Goal: Task Accomplishment & Management: Complete application form

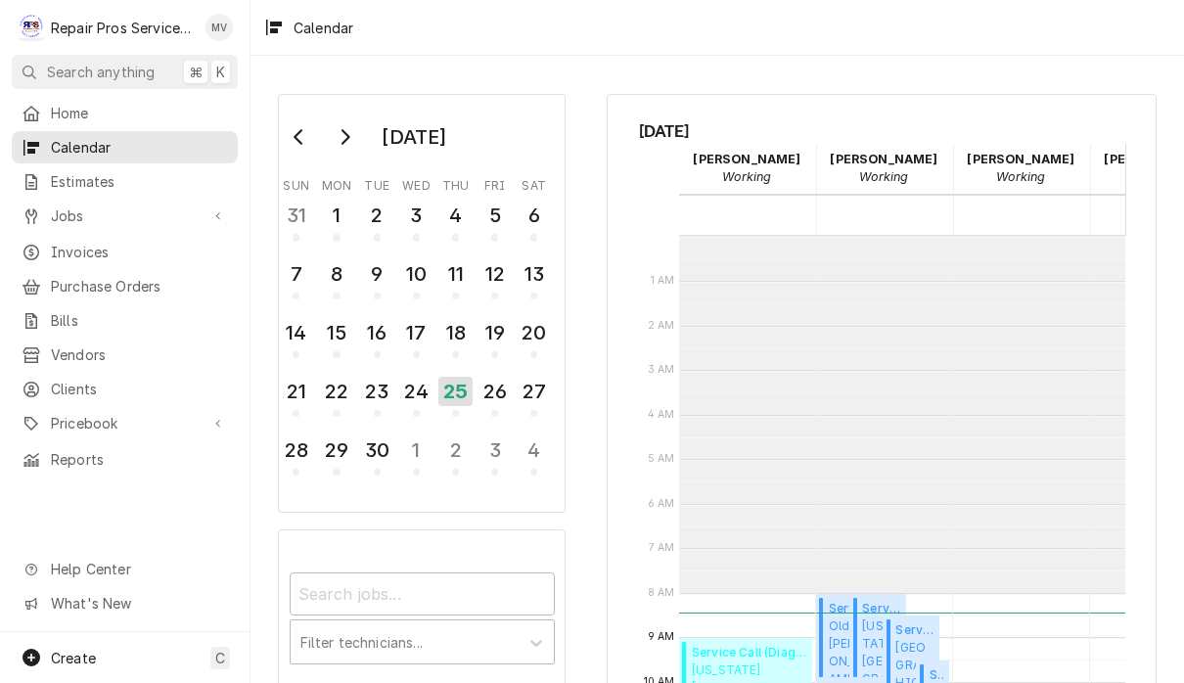
scroll to position [356, 0]
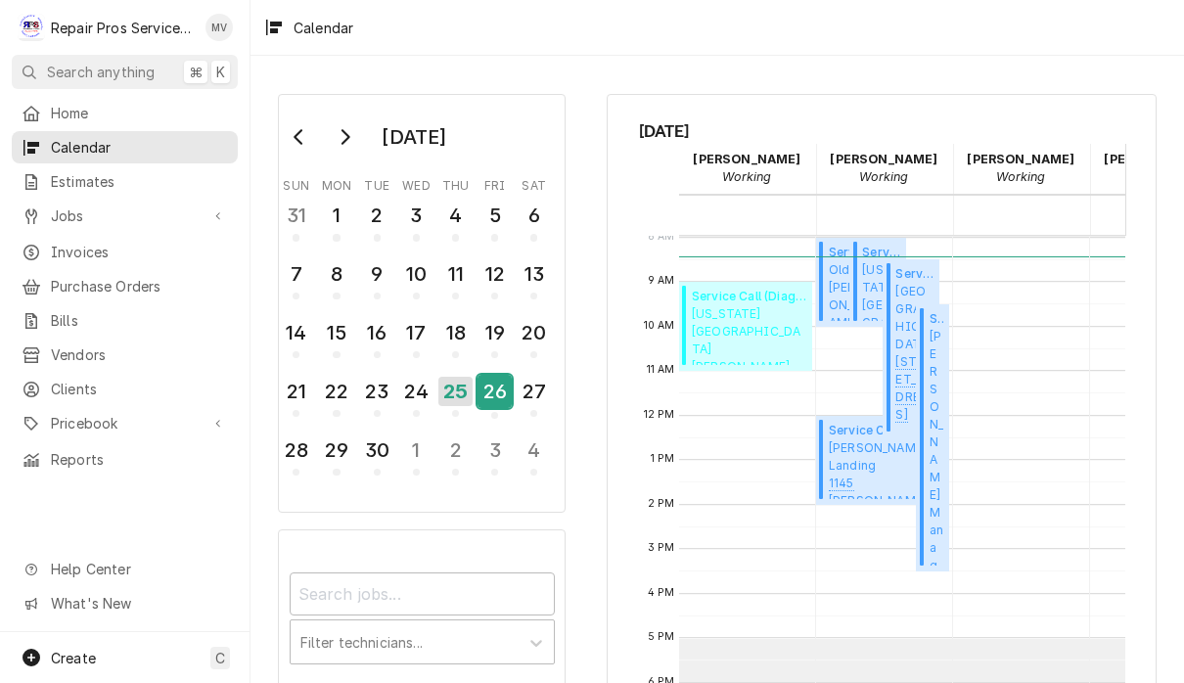
click at [495, 397] on div "26" at bounding box center [495, 391] width 34 height 33
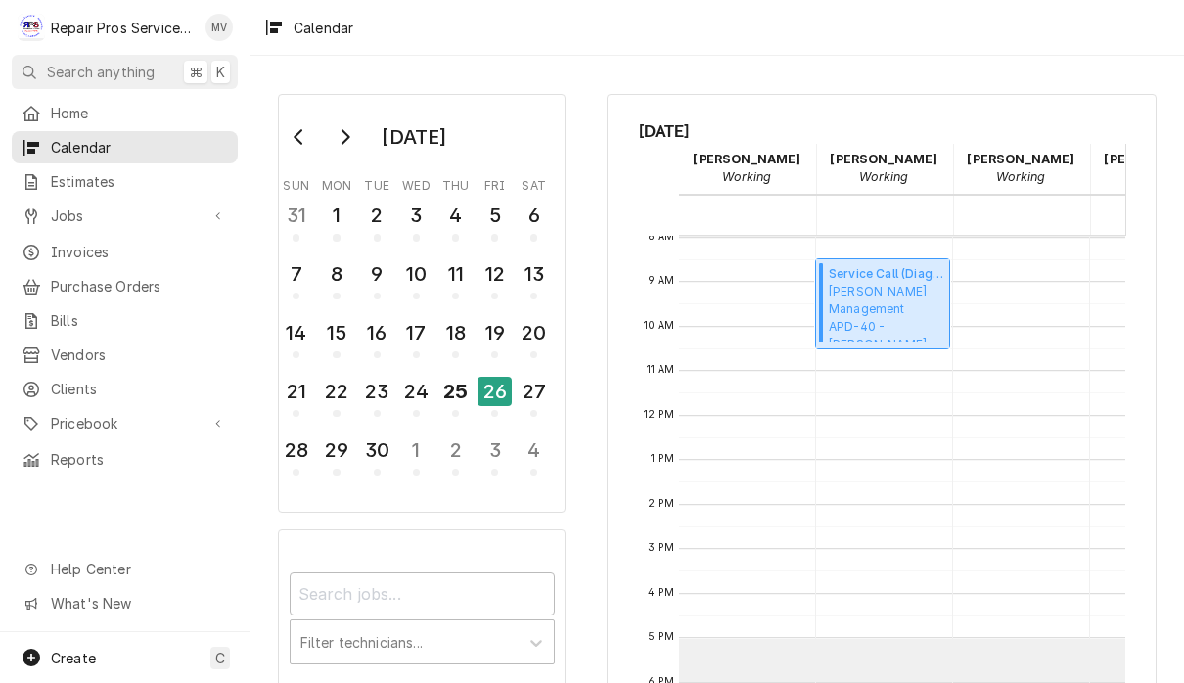
click at [864, 294] on span "Smith Management APD-40 - McDonald's / 2365 APD 40, Cleveland, TN 37323" at bounding box center [886, 313] width 115 height 60
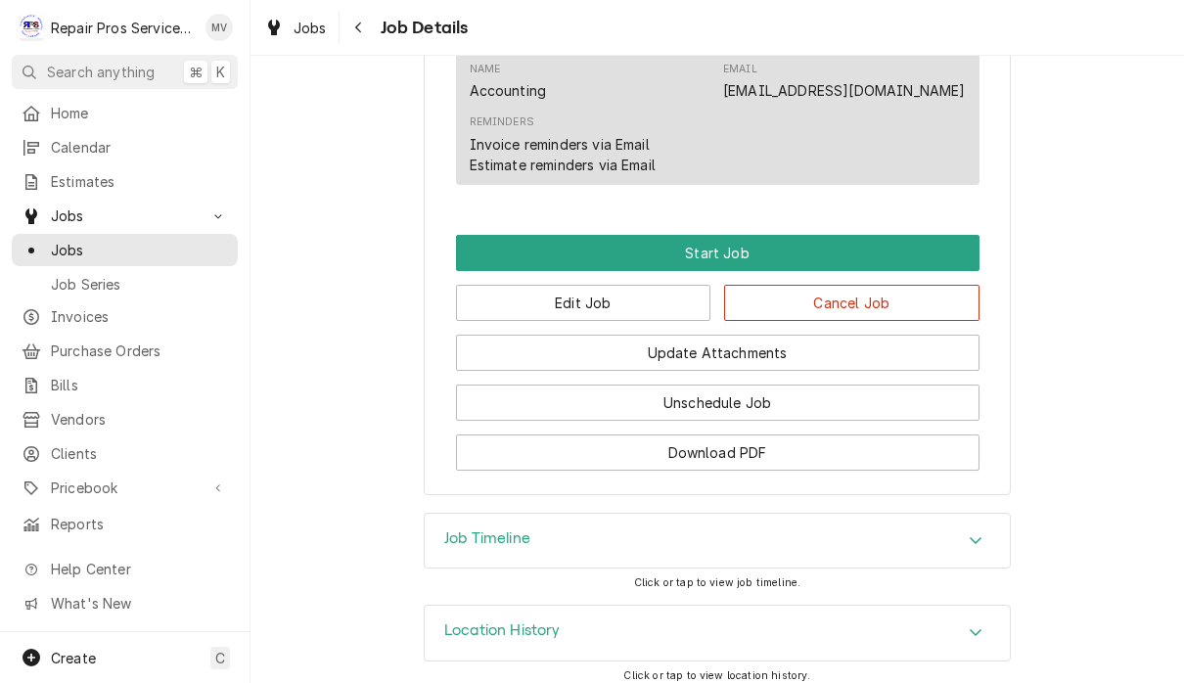
scroll to position [1136, 0]
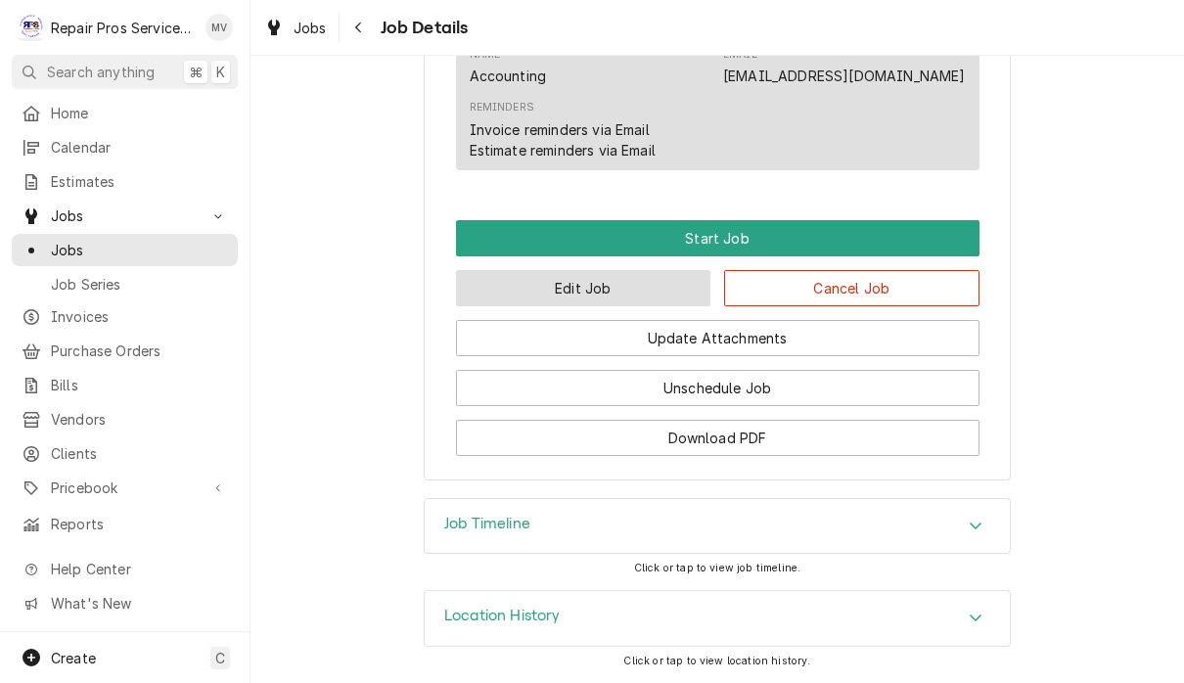
click at [632, 296] on button "Edit Job" at bounding box center [583, 288] width 255 height 36
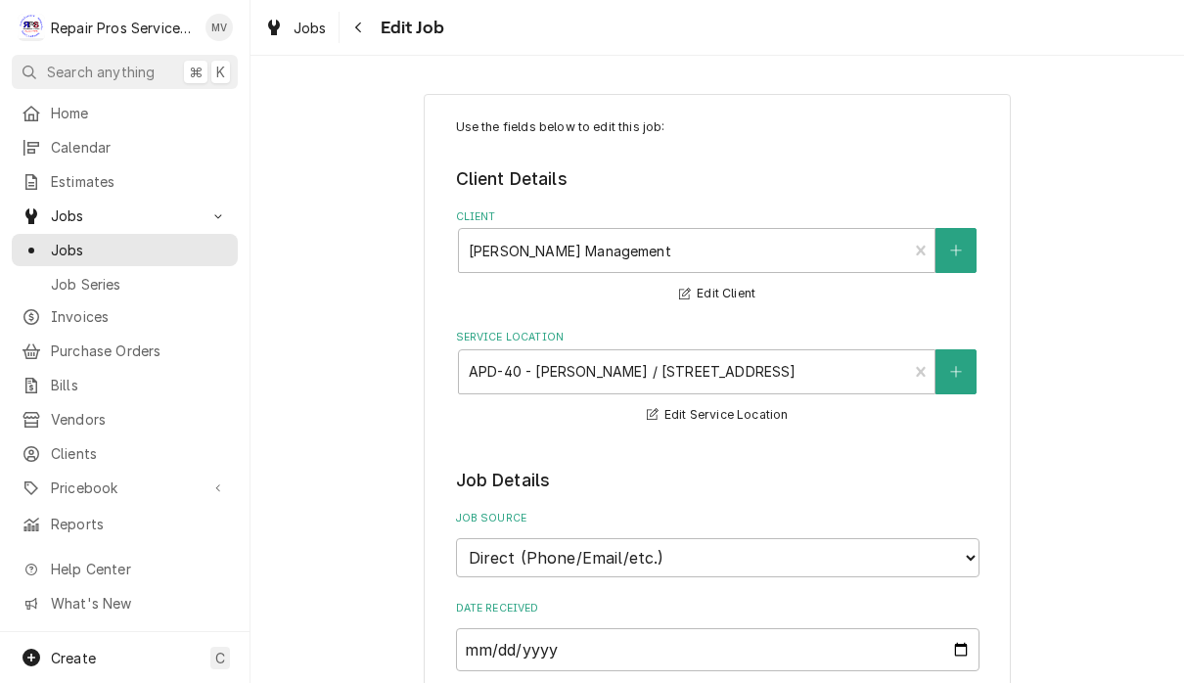
type textarea "x"
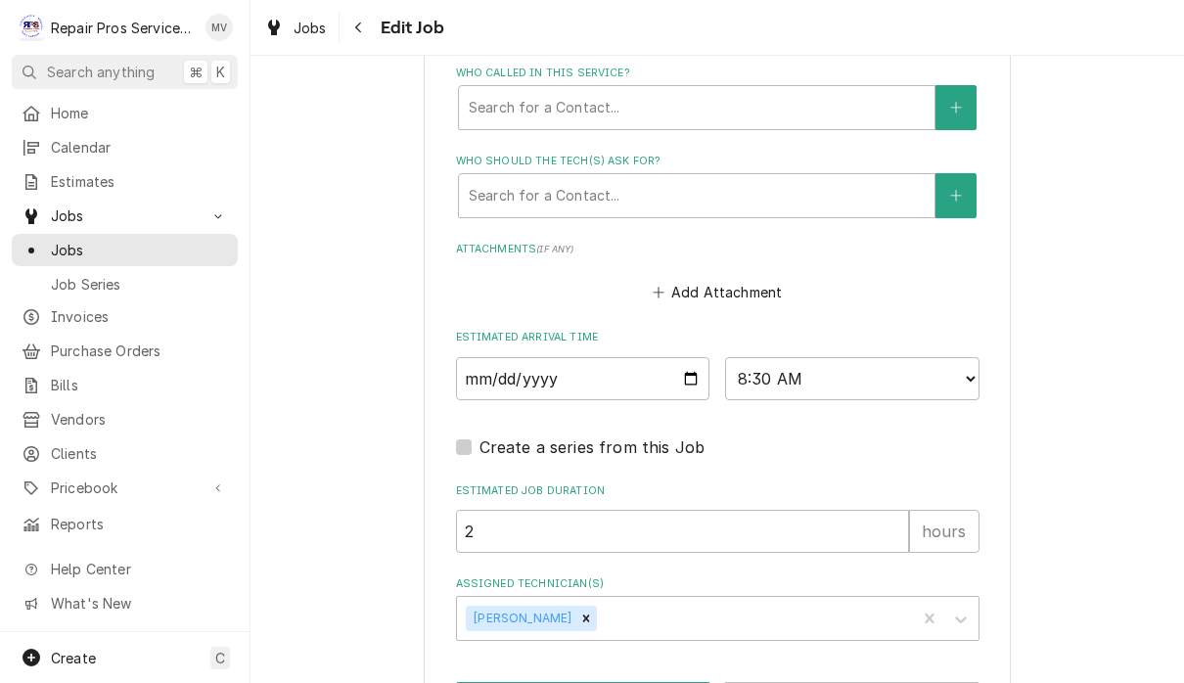
scroll to position [1378, 0]
click at [760, 355] on select "AM / PM 6:00 AM 6:15 AM 6:30 AM 6:45 AM 7:00 AM 7:15 AM 7:30 AM 7:45 AM 8:00 AM…" at bounding box center [852, 376] width 254 height 43
select select "11:00:00"
click at [853, 266] on div "Add Attachment" at bounding box center [718, 285] width 524 height 38
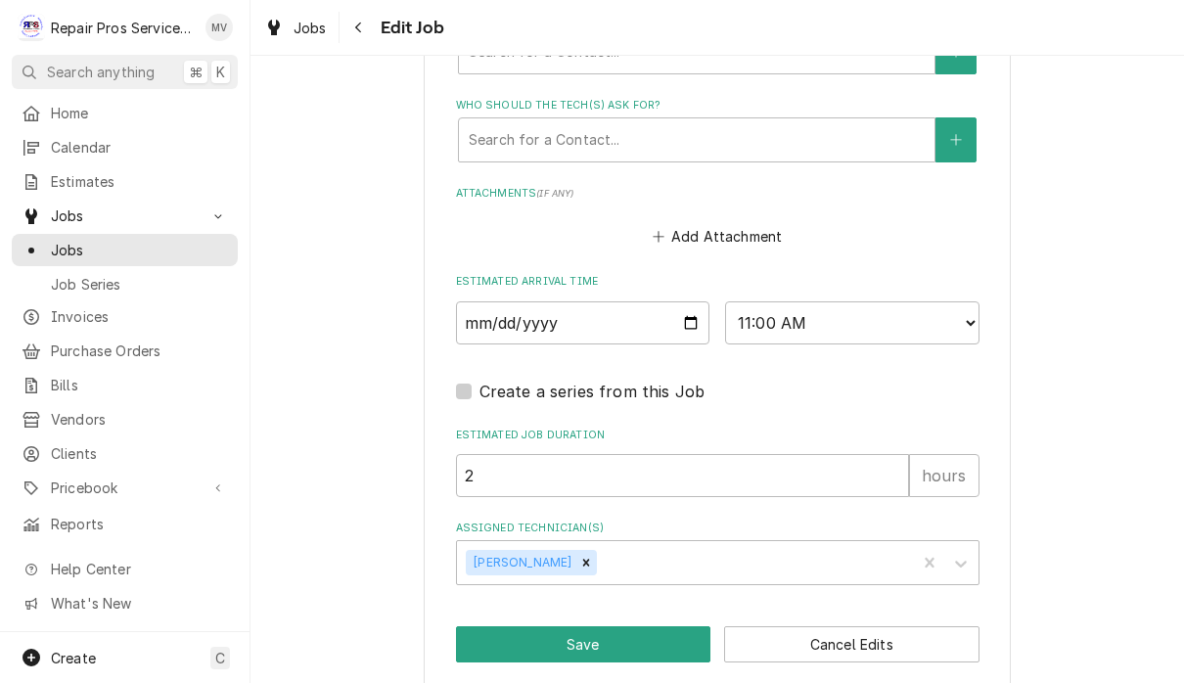
scroll to position [1431, 0]
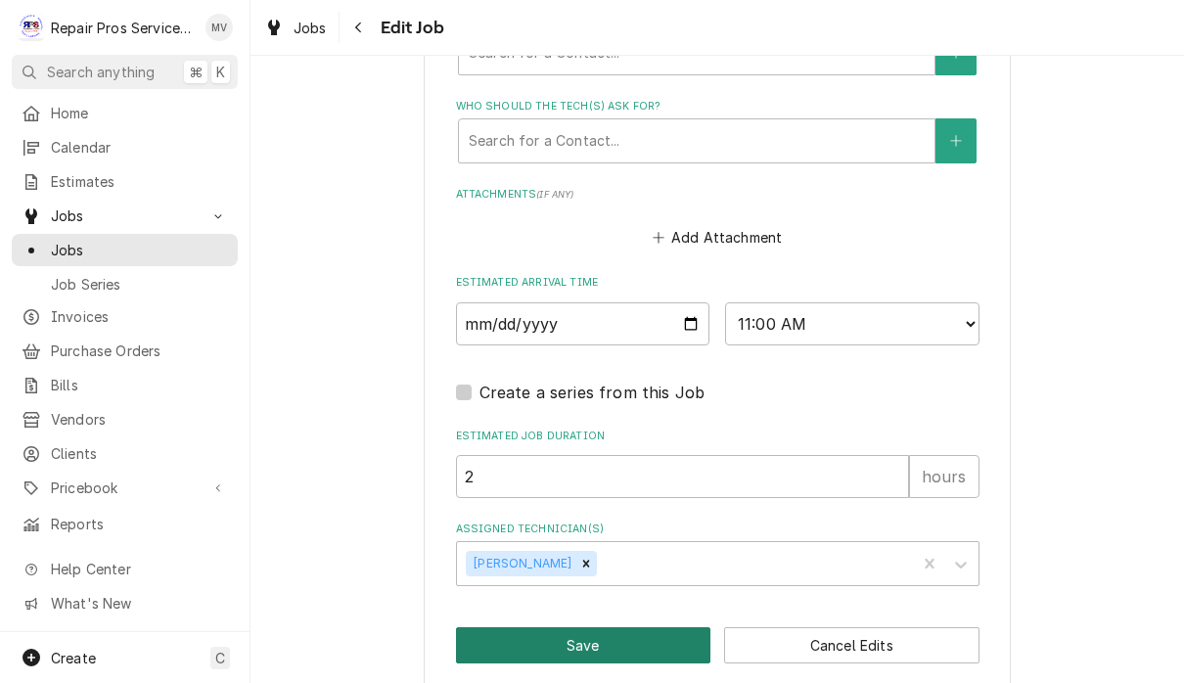
click at [644, 627] on button "Save" at bounding box center [583, 645] width 255 height 36
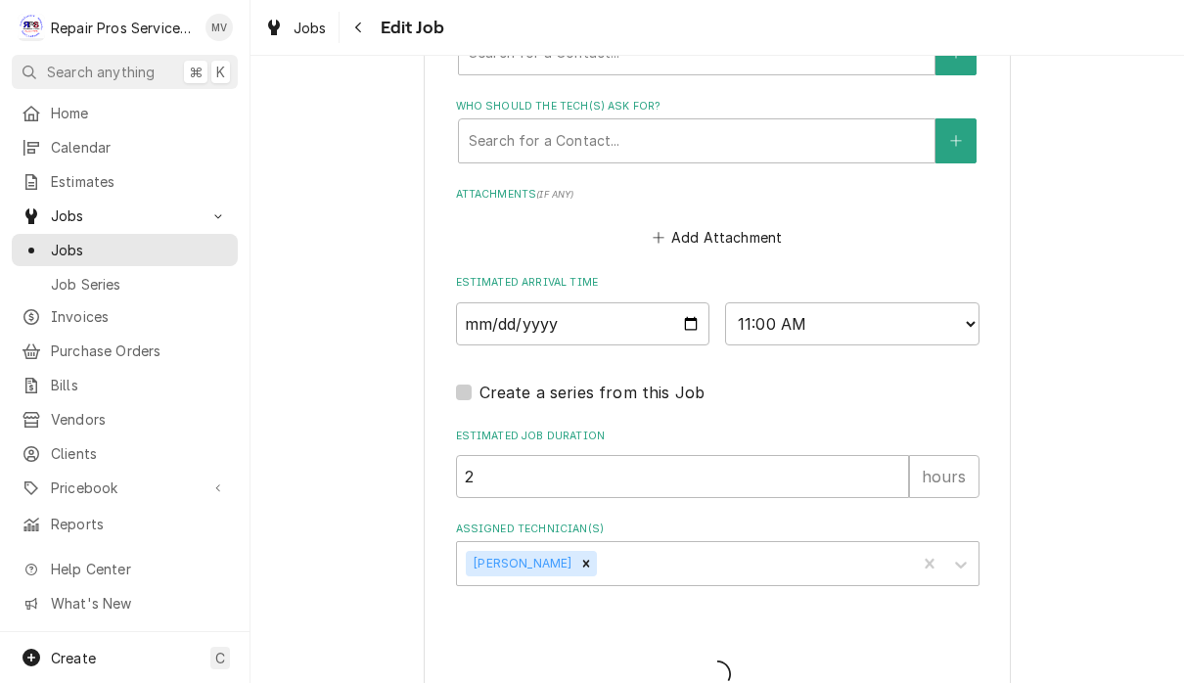
type textarea "x"
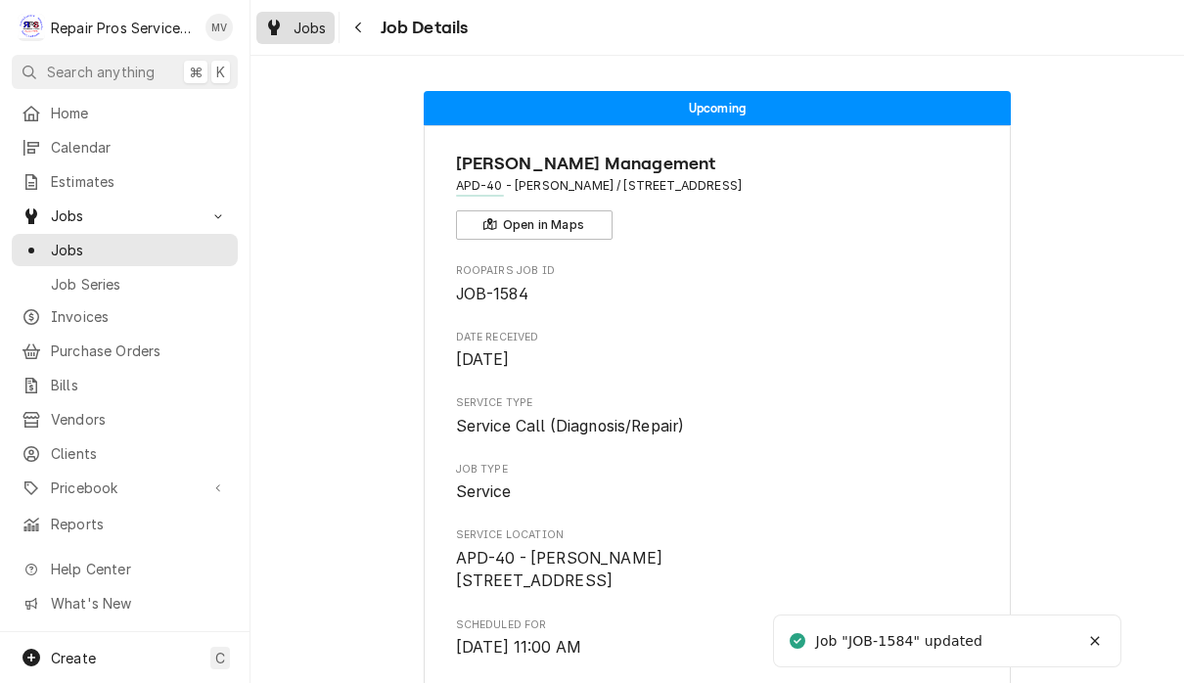
click at [304, 35] on span "Jobs" at bounding box center [310, 28] width 33 height 21
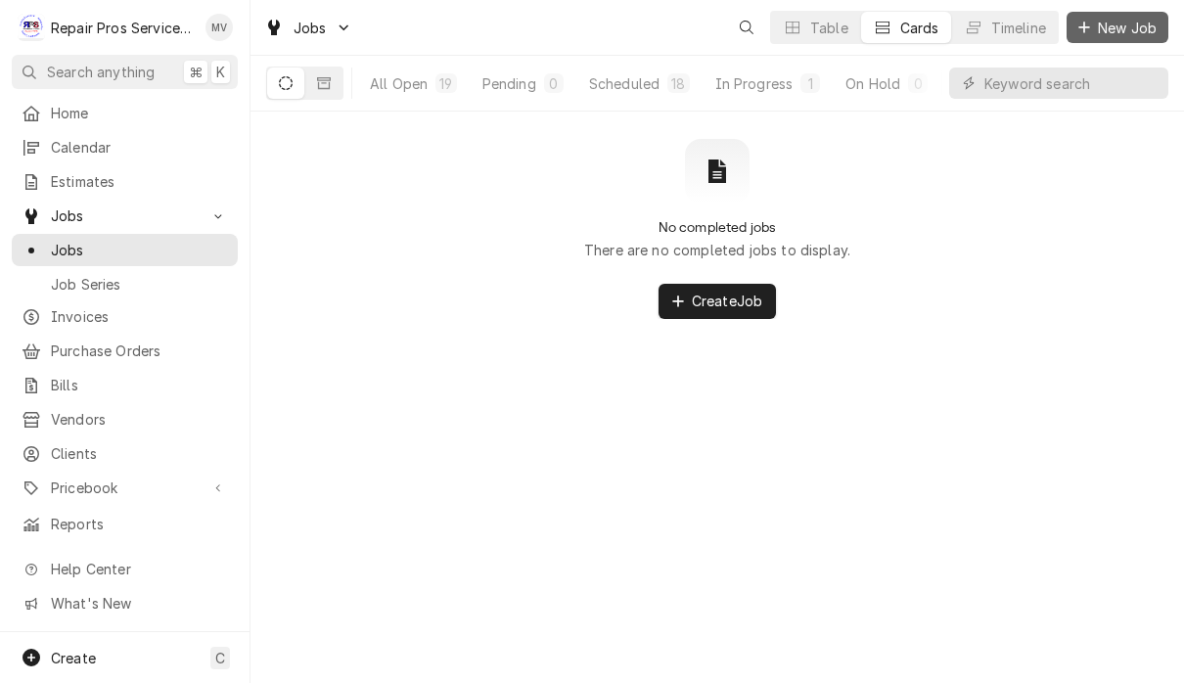
click at [1118, 23] on span "New Job" at bounding box center [1127, 28] width 67 height 21
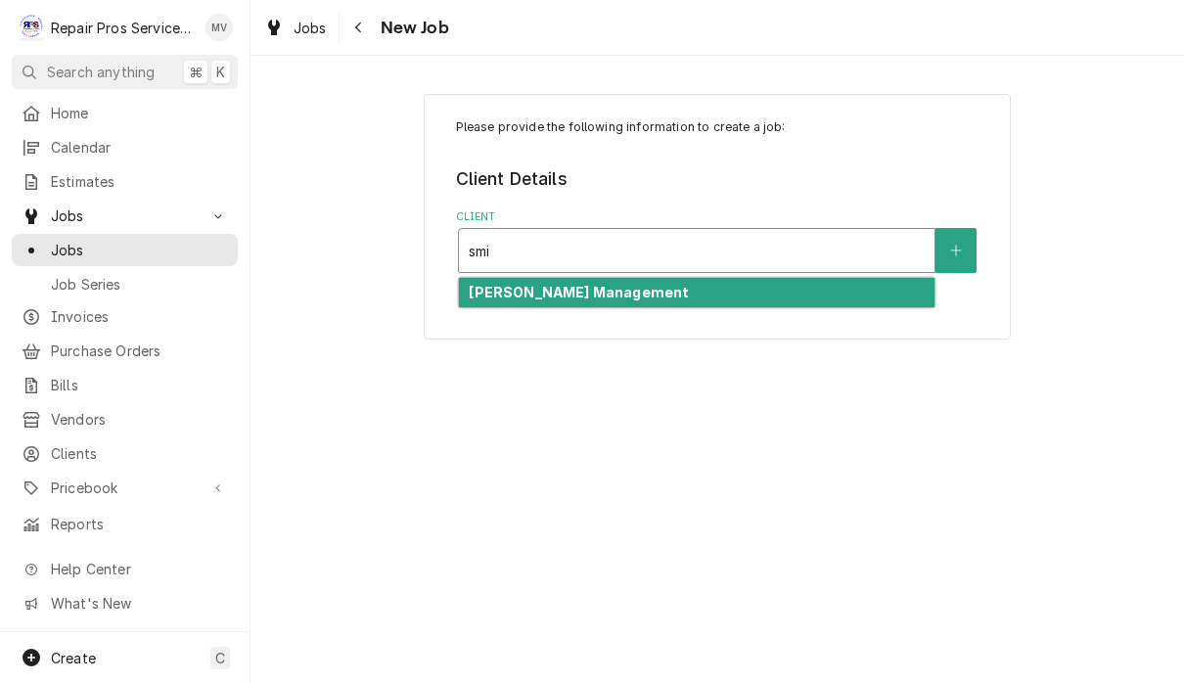
click at [671, 292] on div "[PERSON_NAME] Management" at bounding box center [697, 293] width 476 height 30
type input "smi"
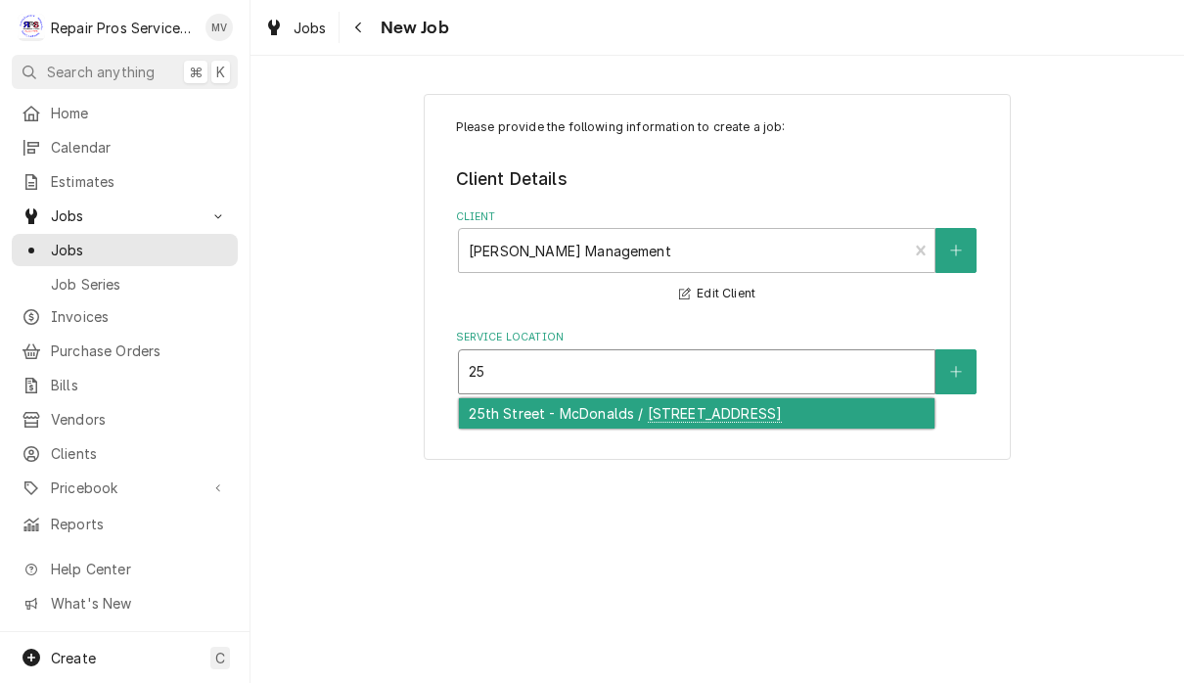
click at [703, 413] on div "25th Street - McDonalds / [STREET_ADDRESS]" at bounding box center [697, 413] width 476 height 30
type input "25"
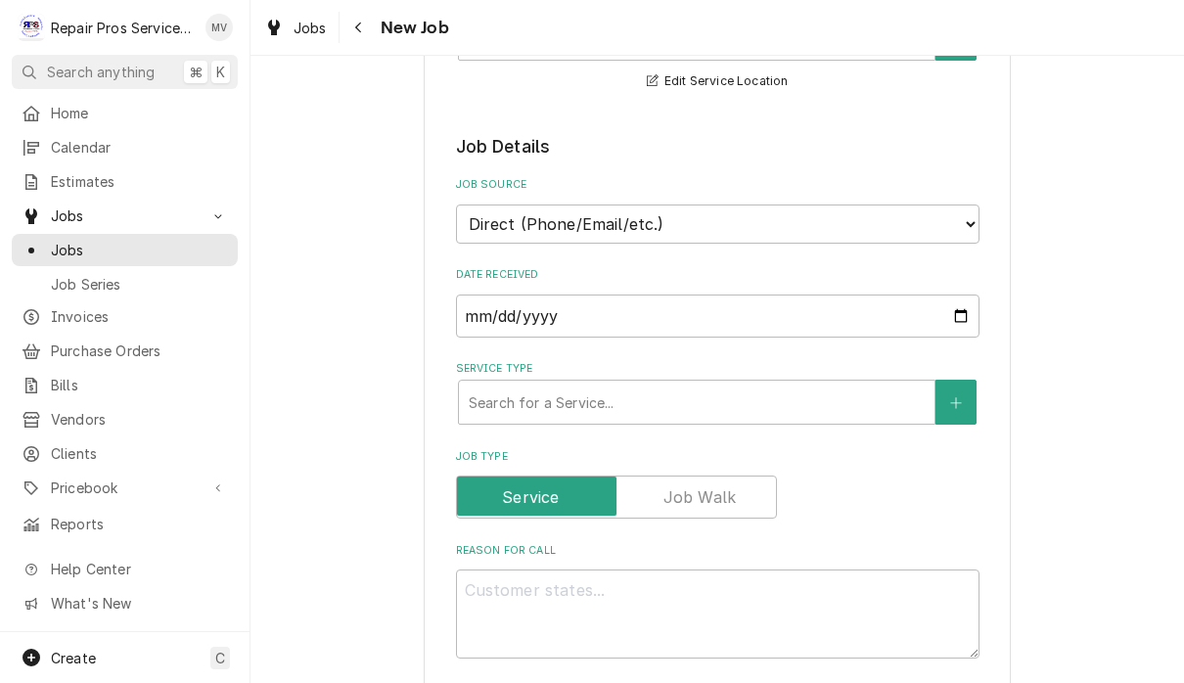
scroll to position [344, 0]
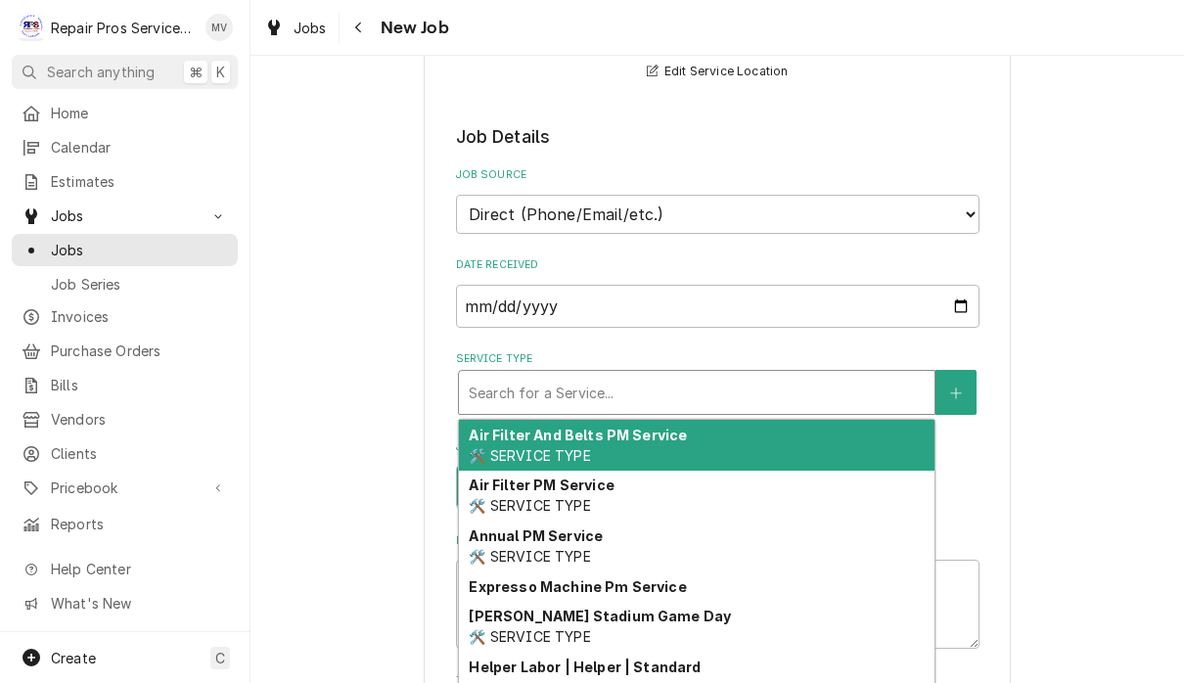
type textarea "x"
type input "d"
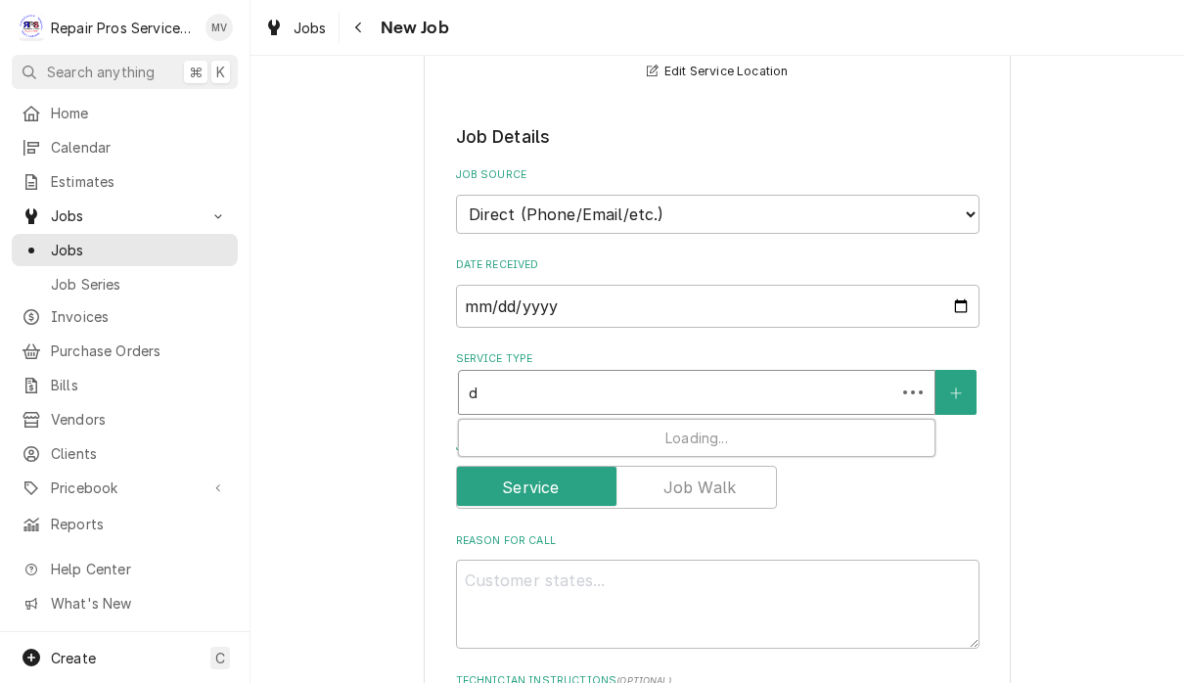
type textarea "x"
type input "di"
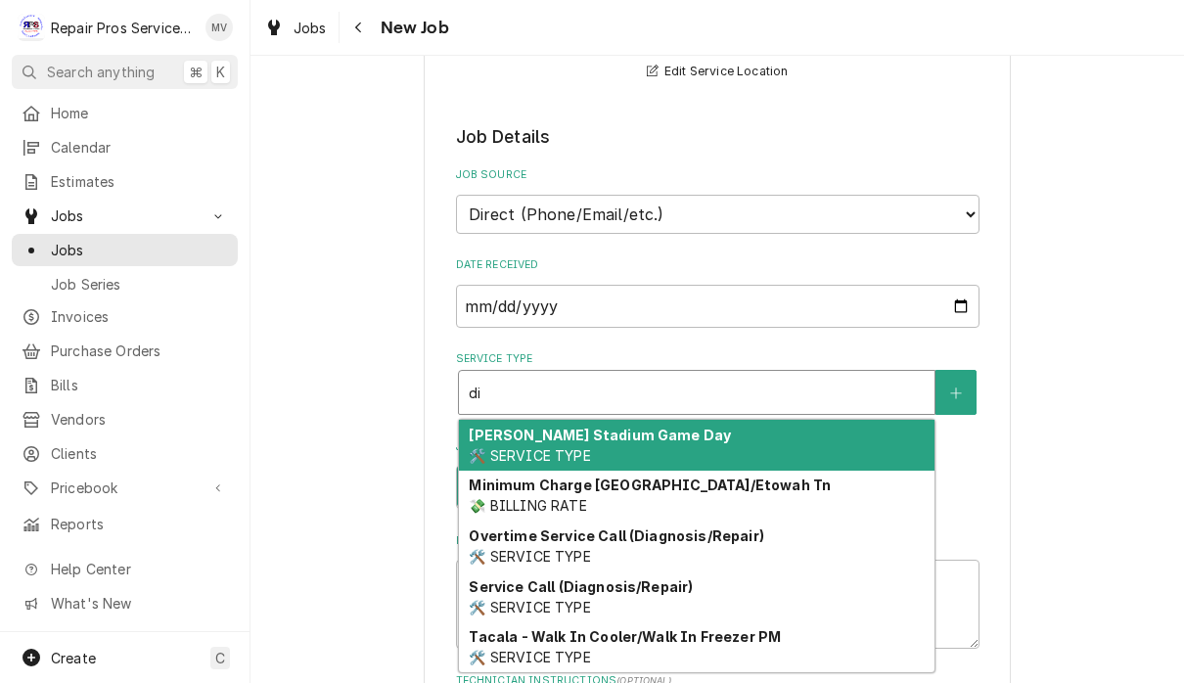
type textarea "x"
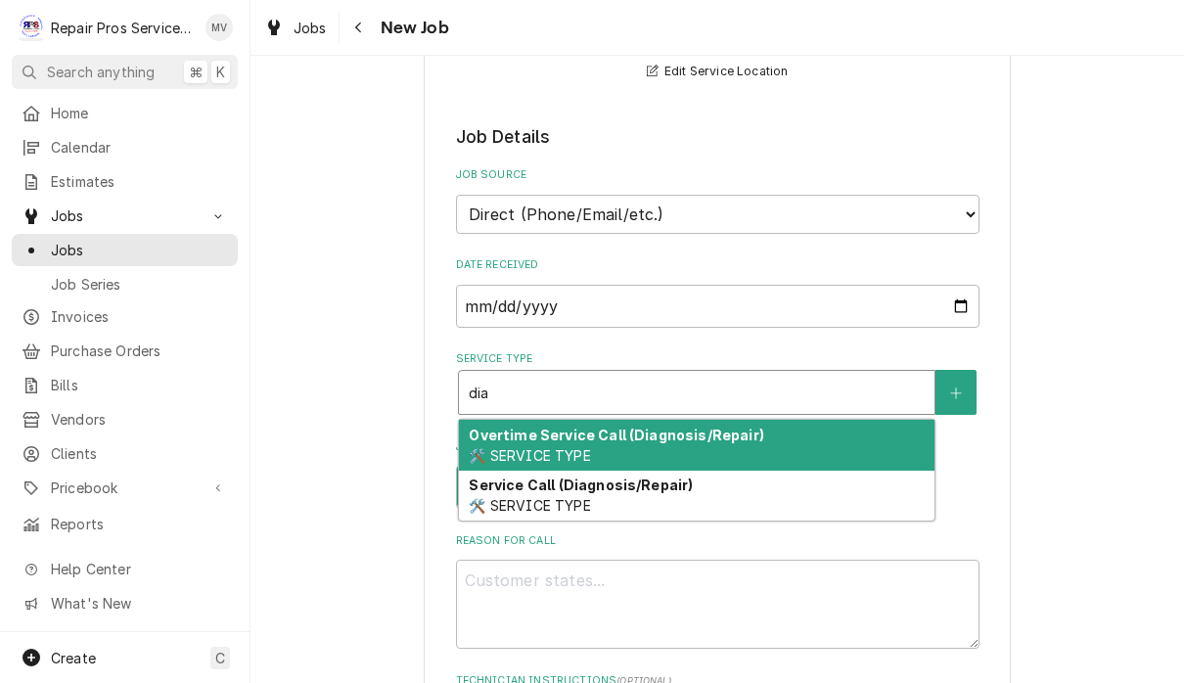
click at [663, 487] on div "Service Call (Diagnosis/Repair) 🛠️ SERVICE TYPE" at bounding box center [697, 496] width 476 height 51
type input "dia"
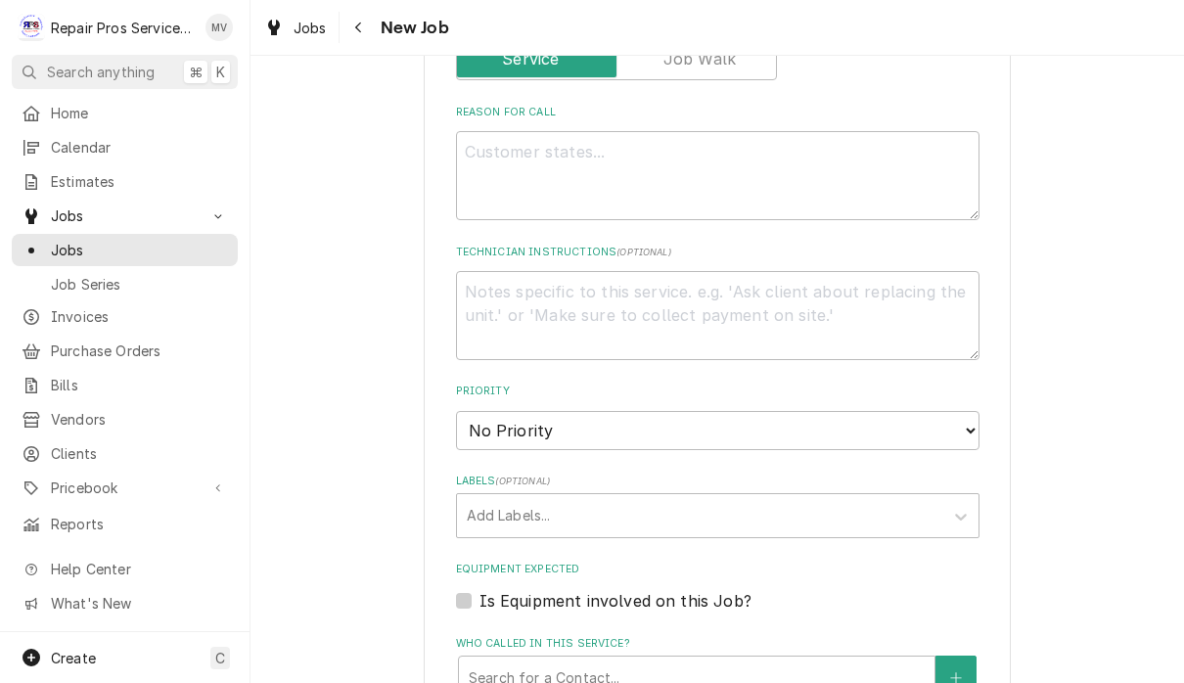
scroll to position [815, 0]
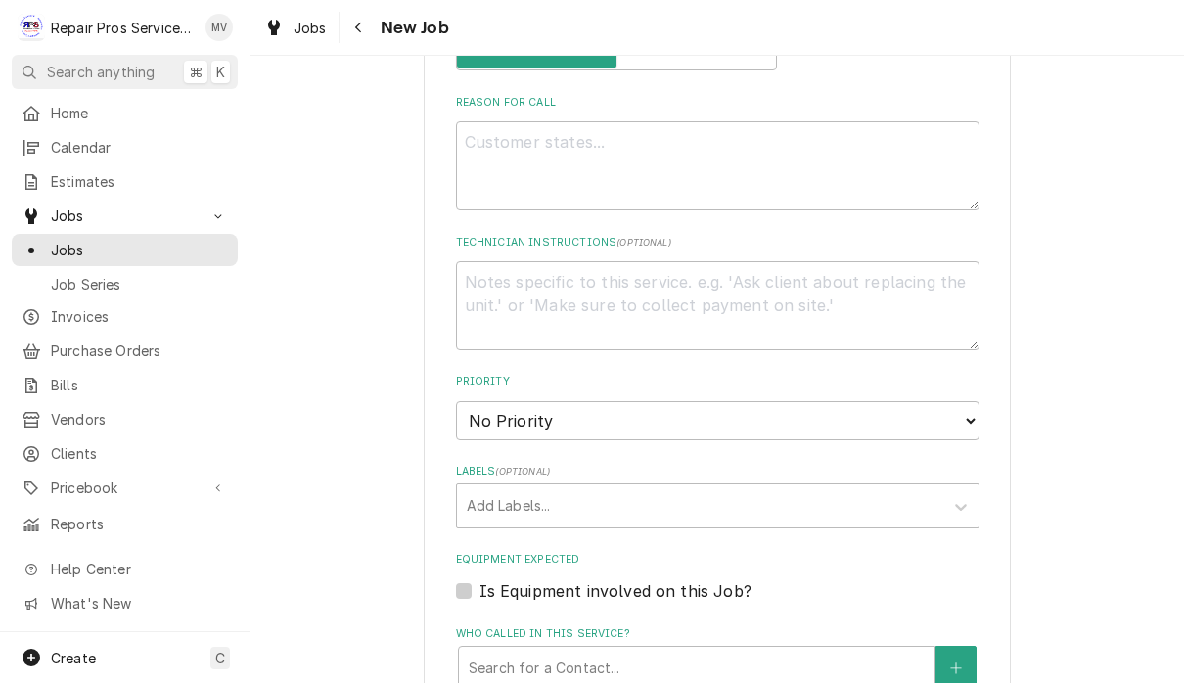
click at [654, 157] on textarea "Reason For Call" at bounding box center [718, 165] width 524 height 89
type textarea "x"
type textarea "E"
type textarea "x"
type textarea "Eg"
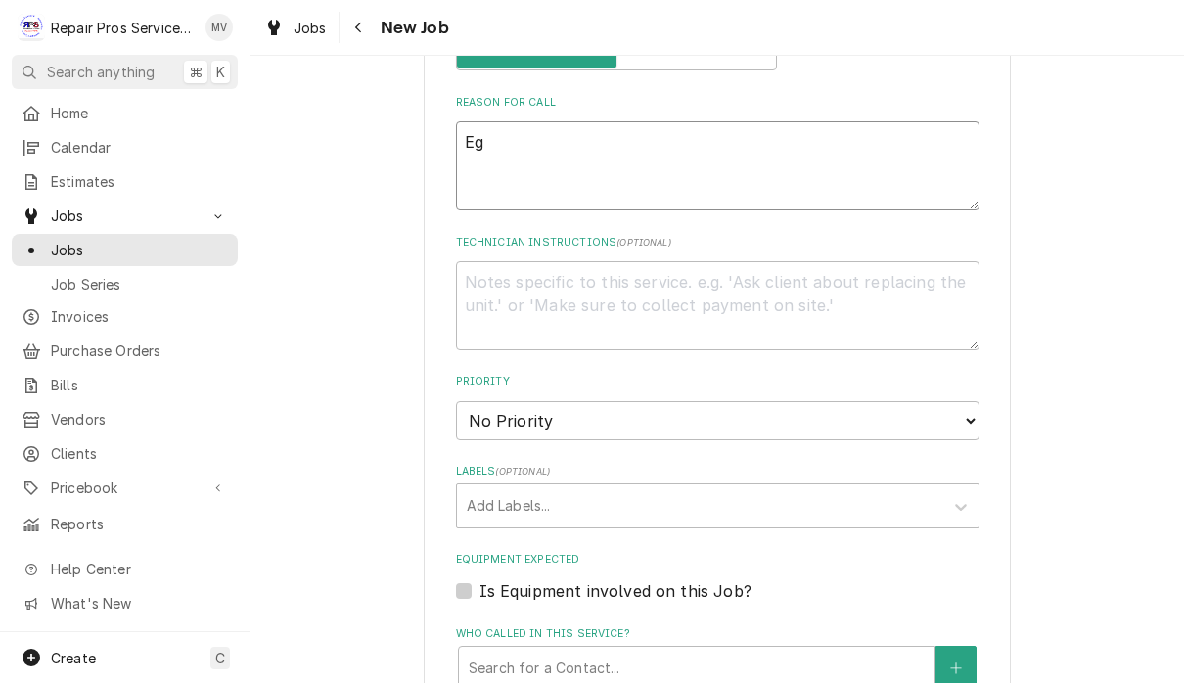
type textarea "x"
type textarea "Egg"
type textarea "x"
type textarea "Egg"
type textarea "x"
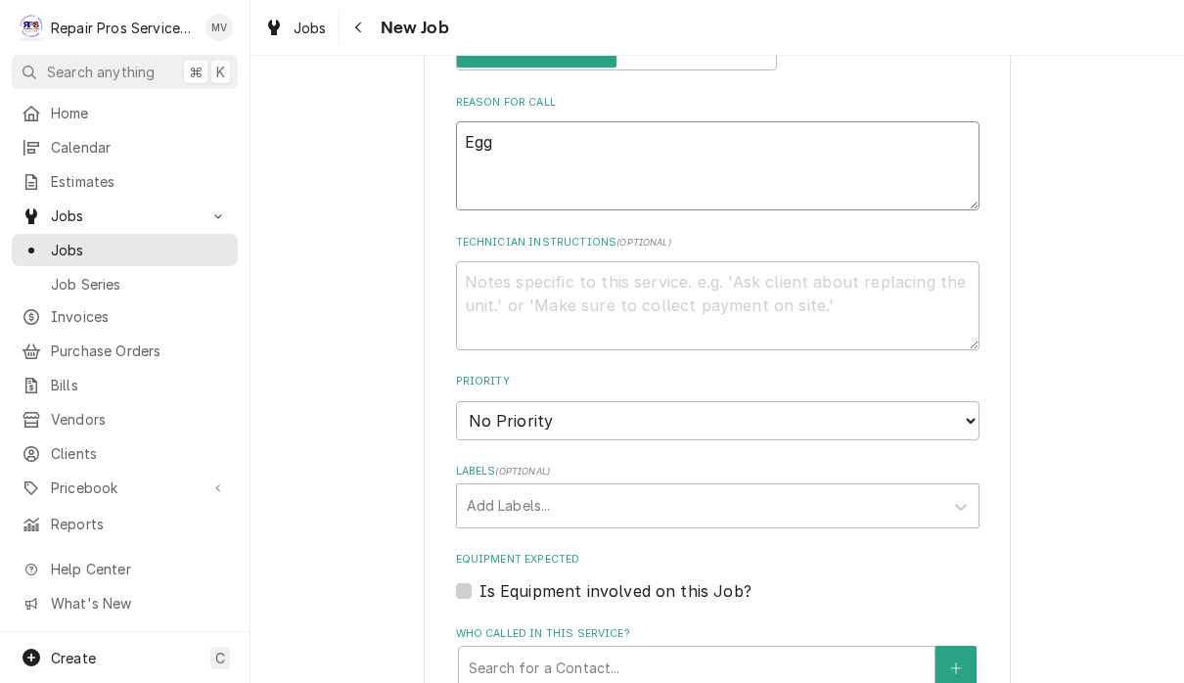
type textarea "Egg g"
type textarea "x"
type textarea "Egg"
type textarea "x"
type textarea "Egg c"
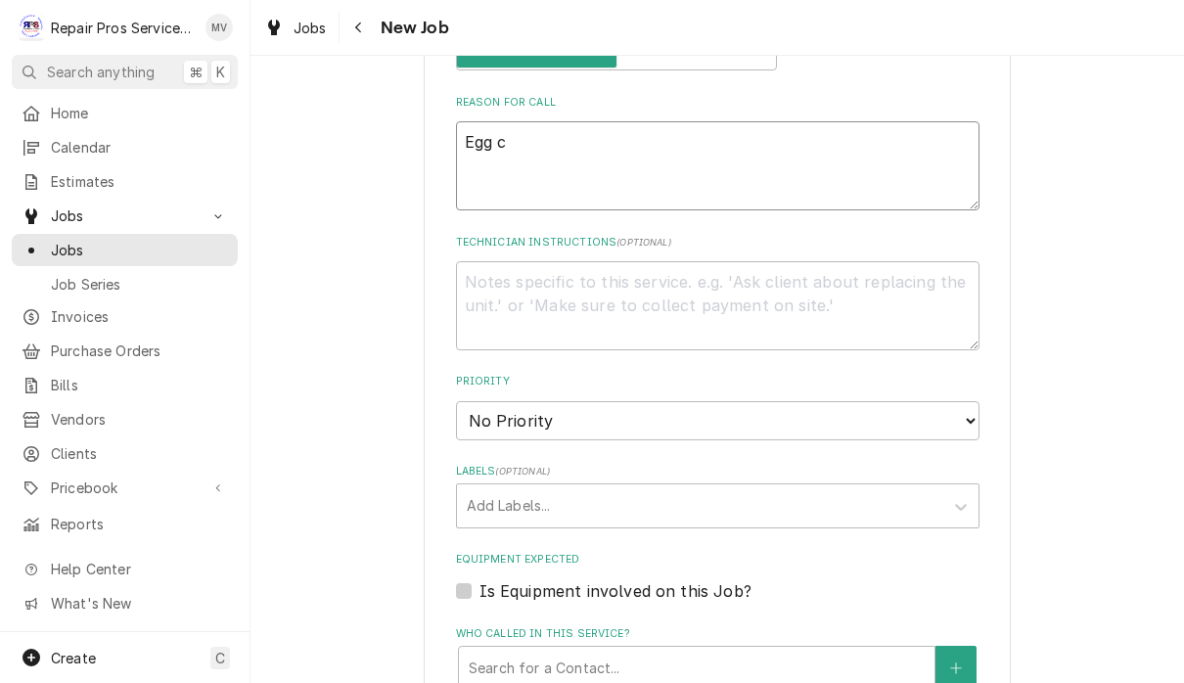
type textarea "x"
type textarea "Egg co"
type textarea "x"
type textarea "Egg coo"
type textarea "x"
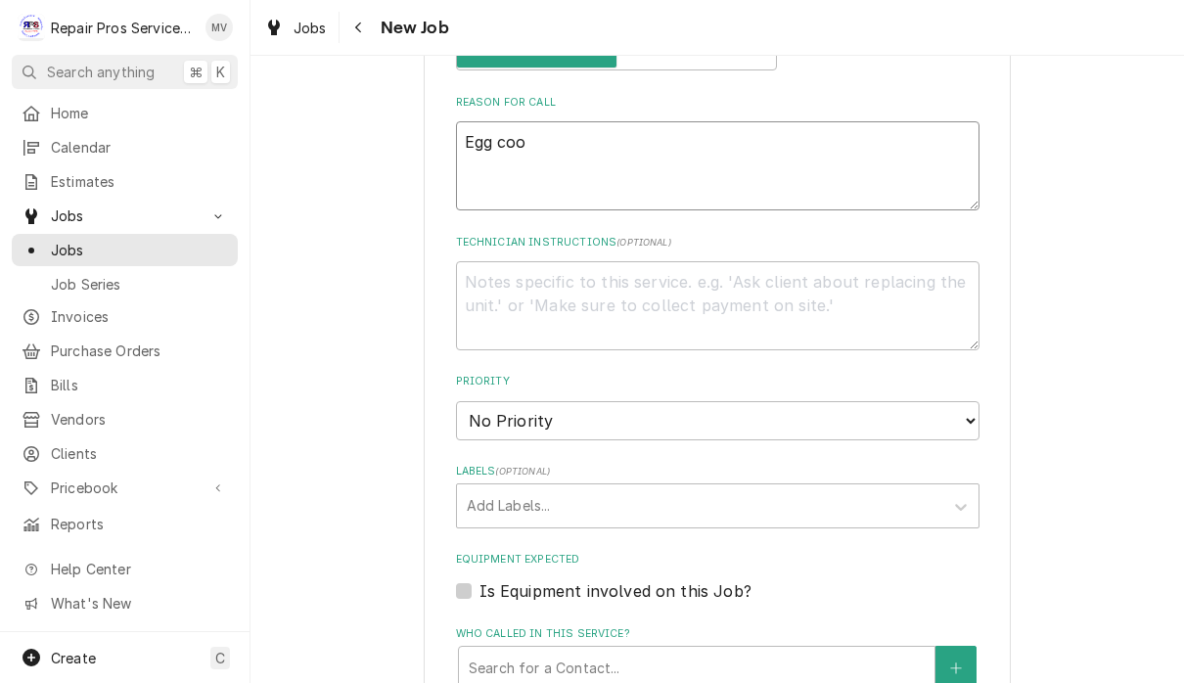
type textarea "Egg cool"
type textarea "x"
type textarea "Egg coole"
type textarea "x"
type textarea "Egg cooler"
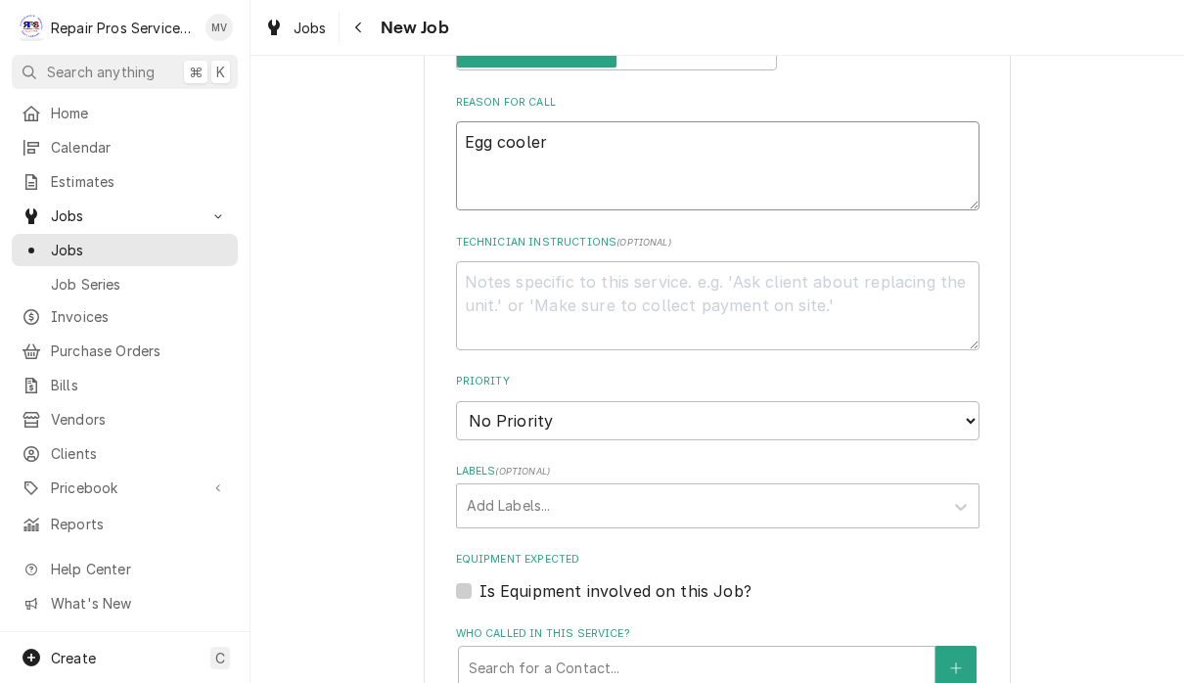
type textarea "x"
type textarea "Egg cooler"
type textarea "x"
type textarea "Egg cooler no"
type textarea "x"
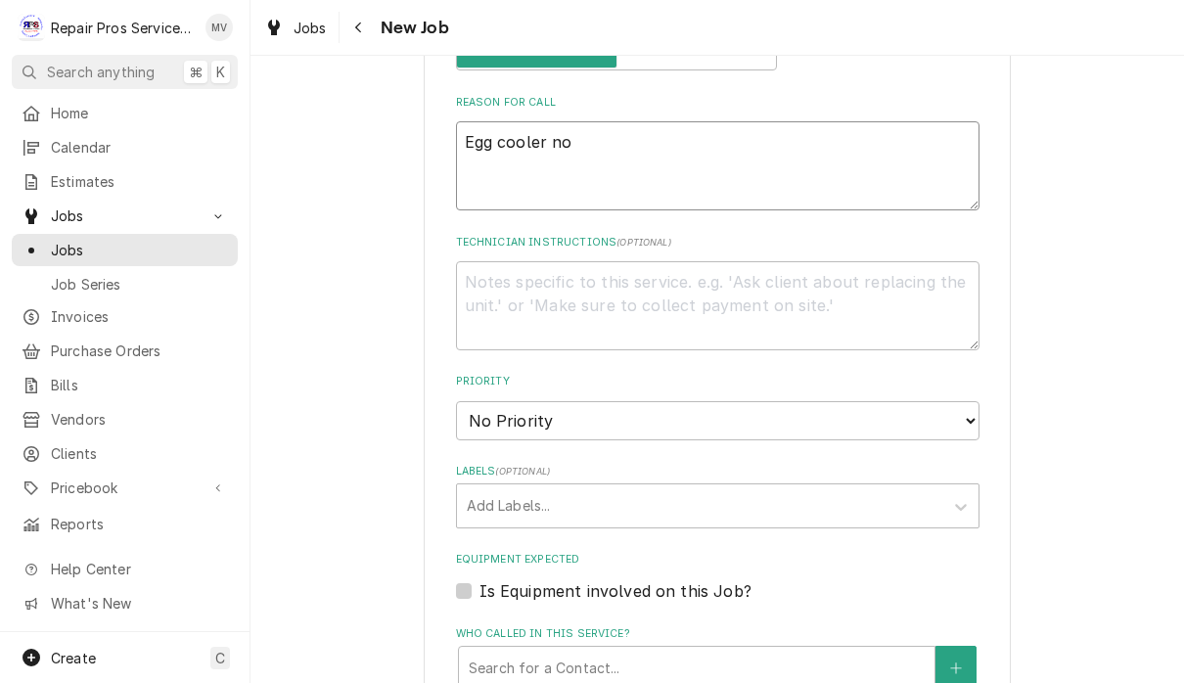
type textarea "Egg cooler not"
type textarea "x"
type textarea "Egg cooler not"
type textarea "x"
type textarea "Egg cooler not te"
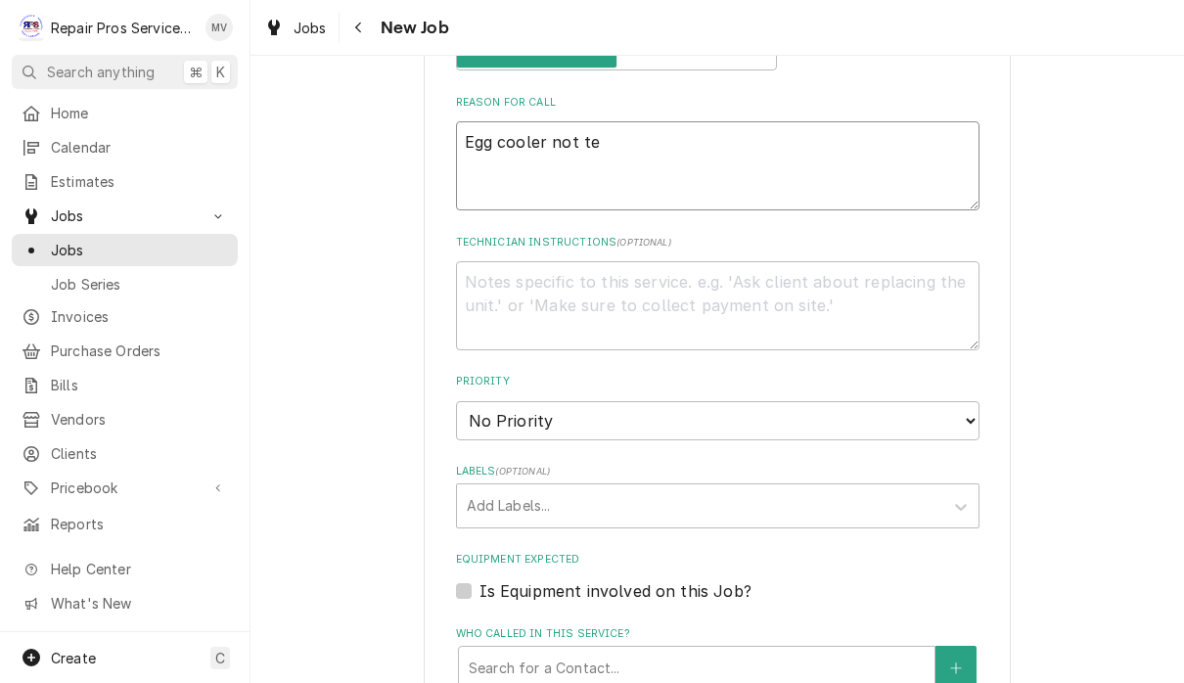
type textarea "x"
type textarea "Egg cooler not tem"
type textarea "x"
type textarea "Egg cooler not temp"
type textarea "x"
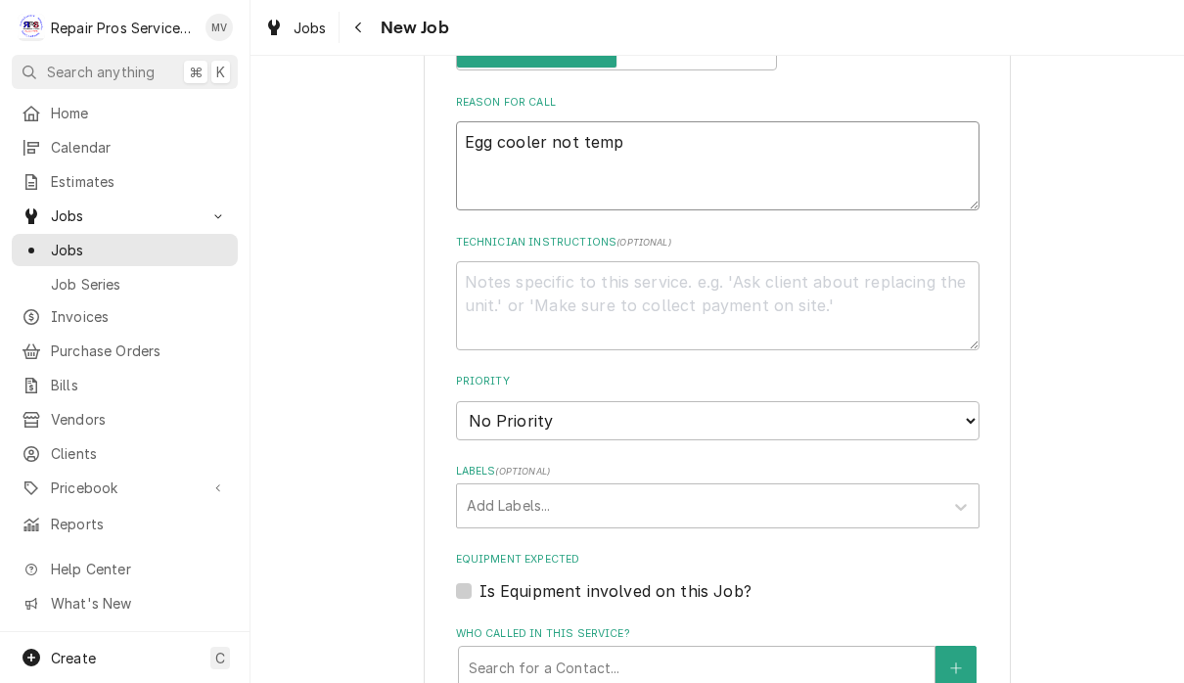
type textarea "Egg cooler not tempi"
type textarea "x"
type textarea "Egg cooler not tempin"
type textarea "x"
type textarea "Egg cooler not temping"
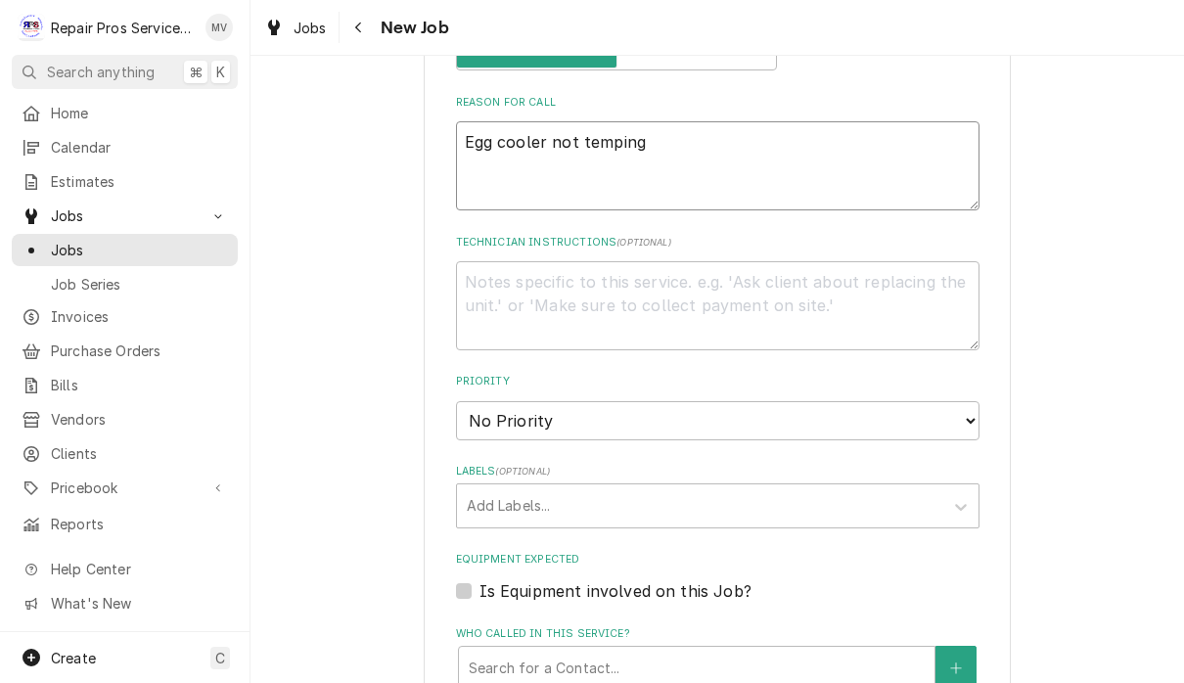
type textarea "x"
type textarea "Egg cooler not temping"
click at [590, 415] on select "No Priority Urgent High Medium Low" at bounding box center [718, 420] width 524 height 39
select select "3"
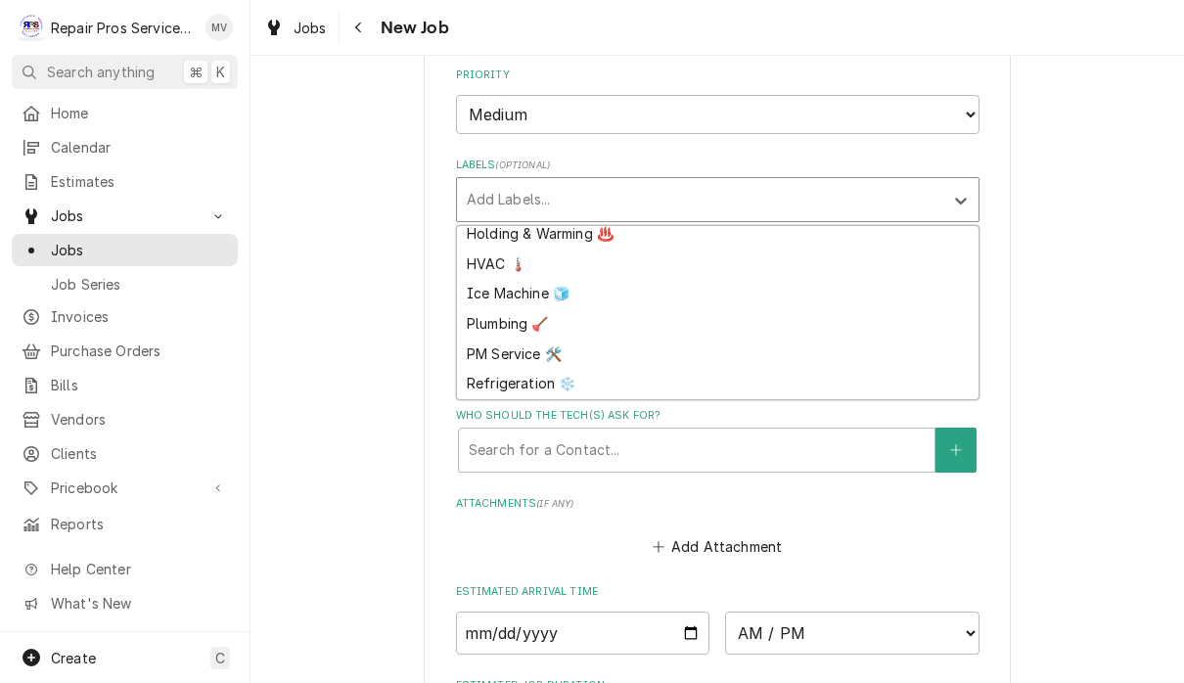
scroll to position [158, 0]
click at [561, 369] on div "Refrigeration ❄️" at bounding box center [718, 384] width 522 height 30
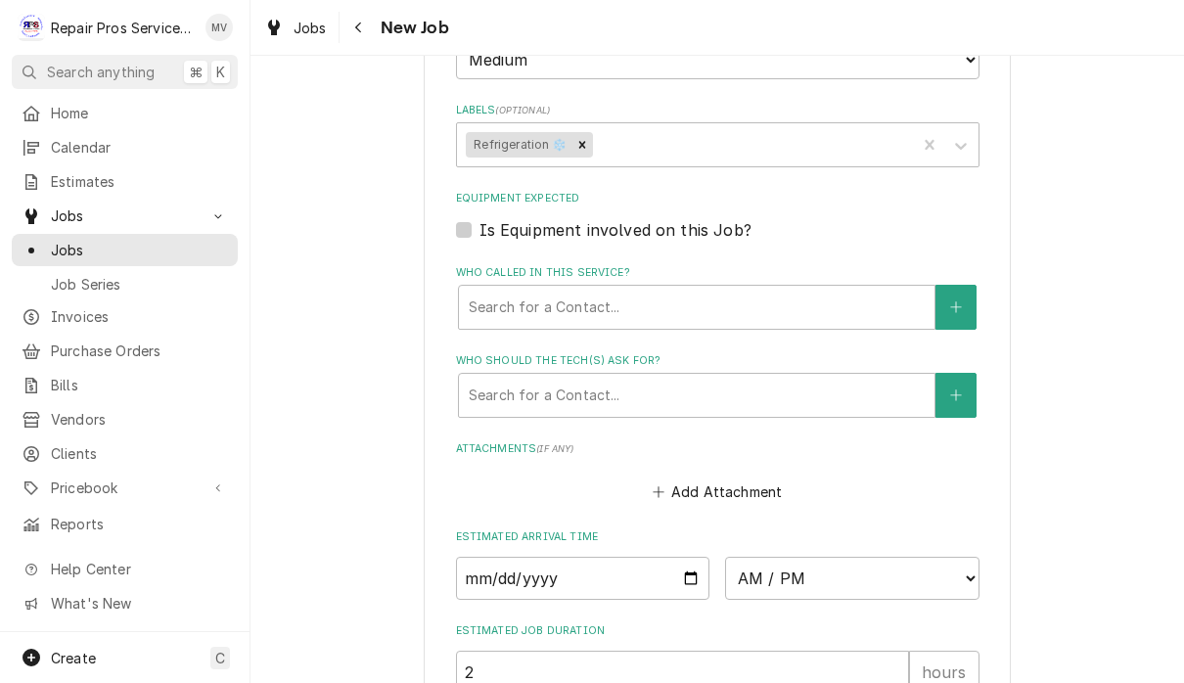
type textarea "x"
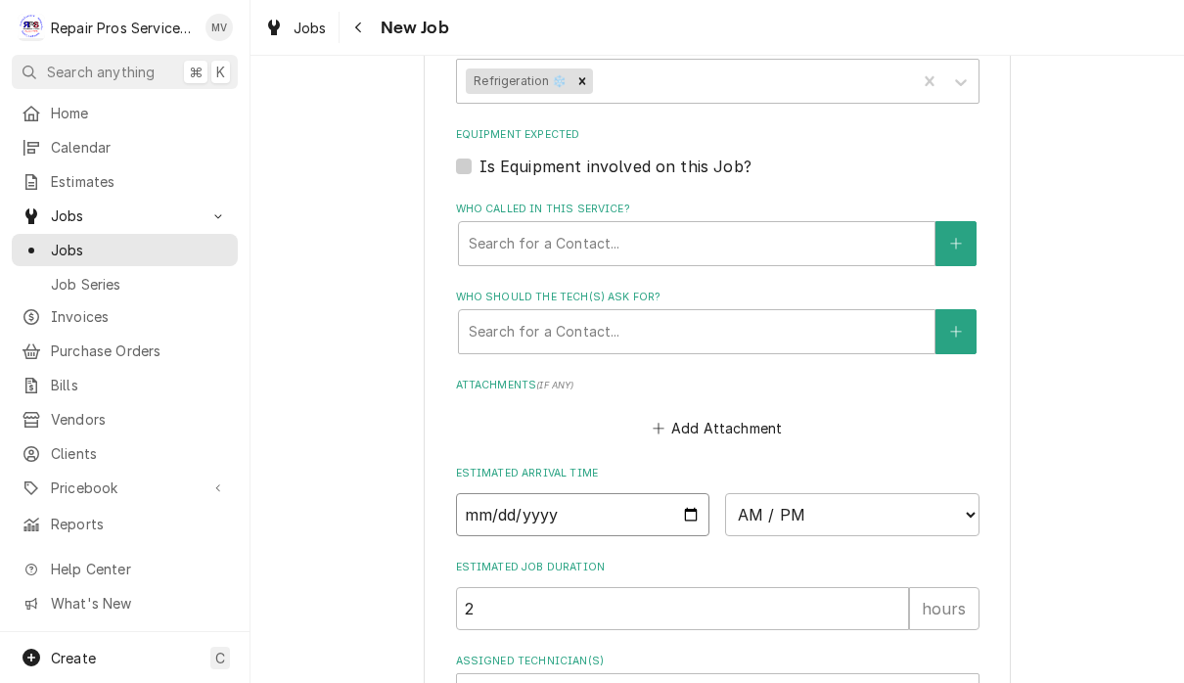
click at [623, 496] on input "Date" at bounding box center [583, 514] width 254 height 43
type input "[DATE]"
type textarea "x"
type input "[DATE]"
type textarea "x"
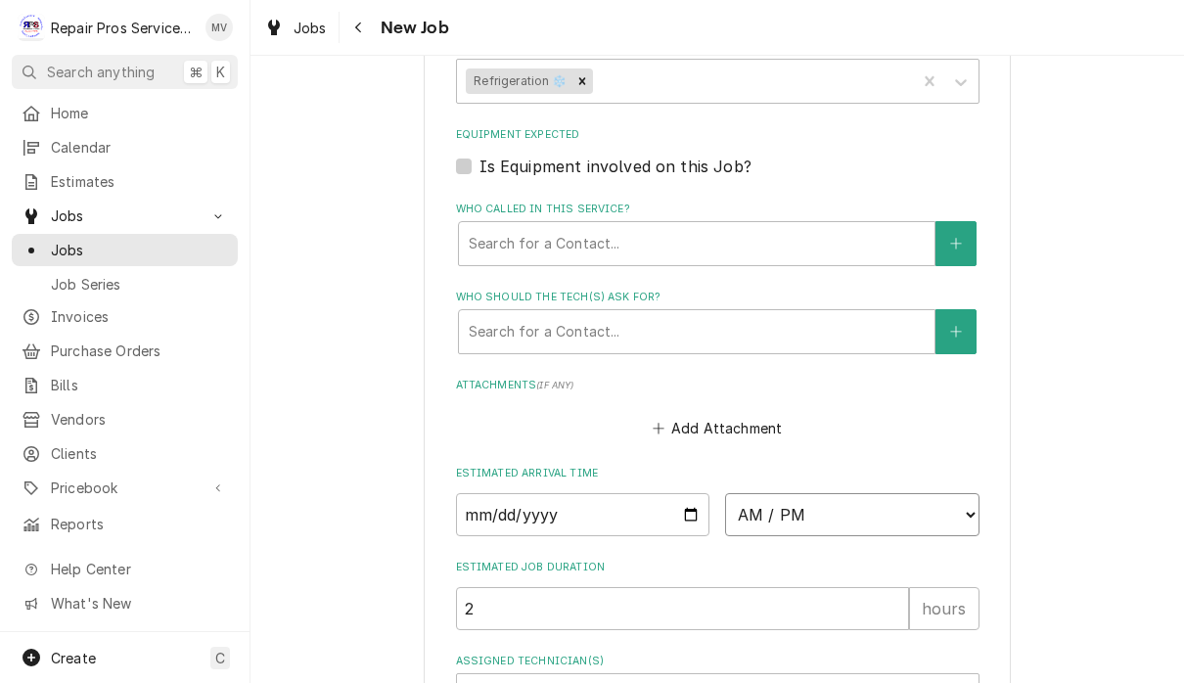
click at [740, 493] on select "AM / PM 6:00 AM 6:15 AM 6:30 AM 6:45 AM 7:00 AM 7:15 AM 7:30 AM 7:45 AM 8:00 AM…" at bounding box center [852, 514] width 254 height 43
select select "08:30:00"
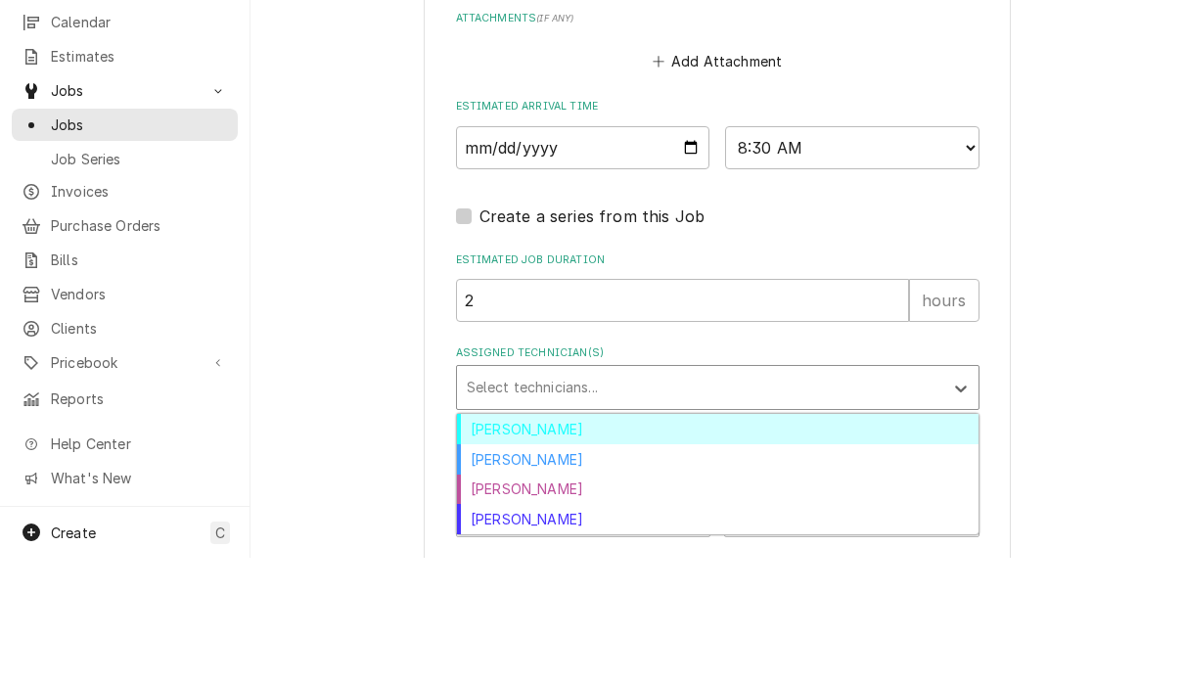
scroll to position [1, 0]
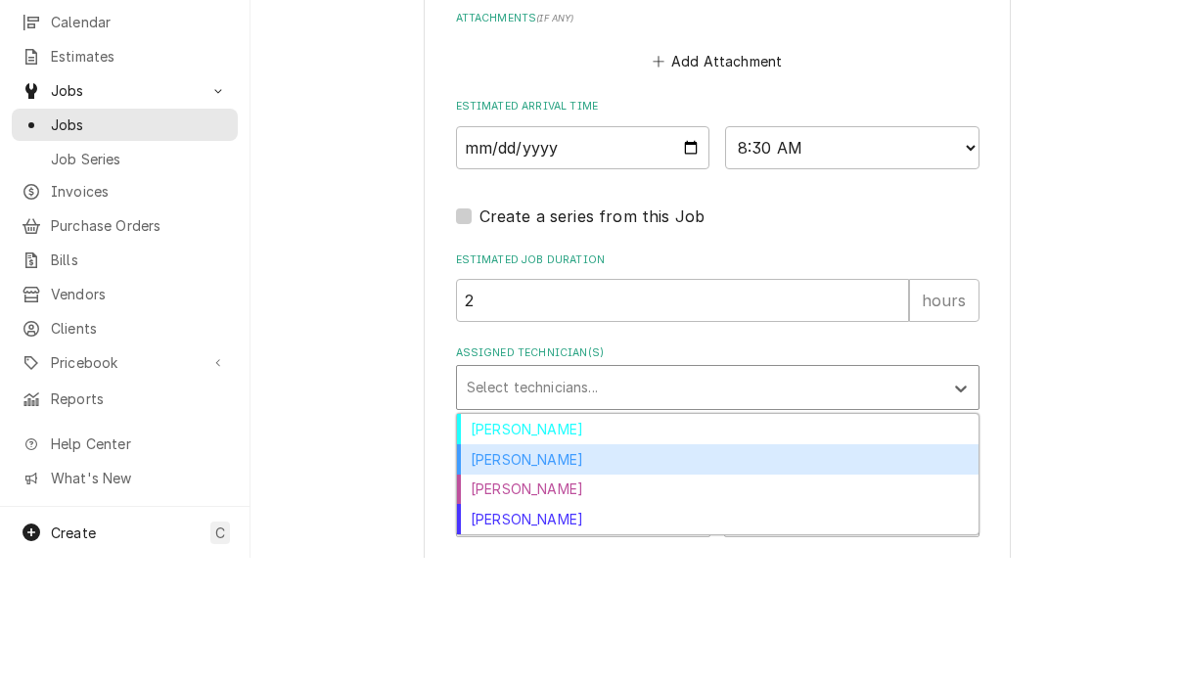
click at [528, 570] on div "[PERSON_NAME]" at bounding box center [718, 585] width 522 height 30
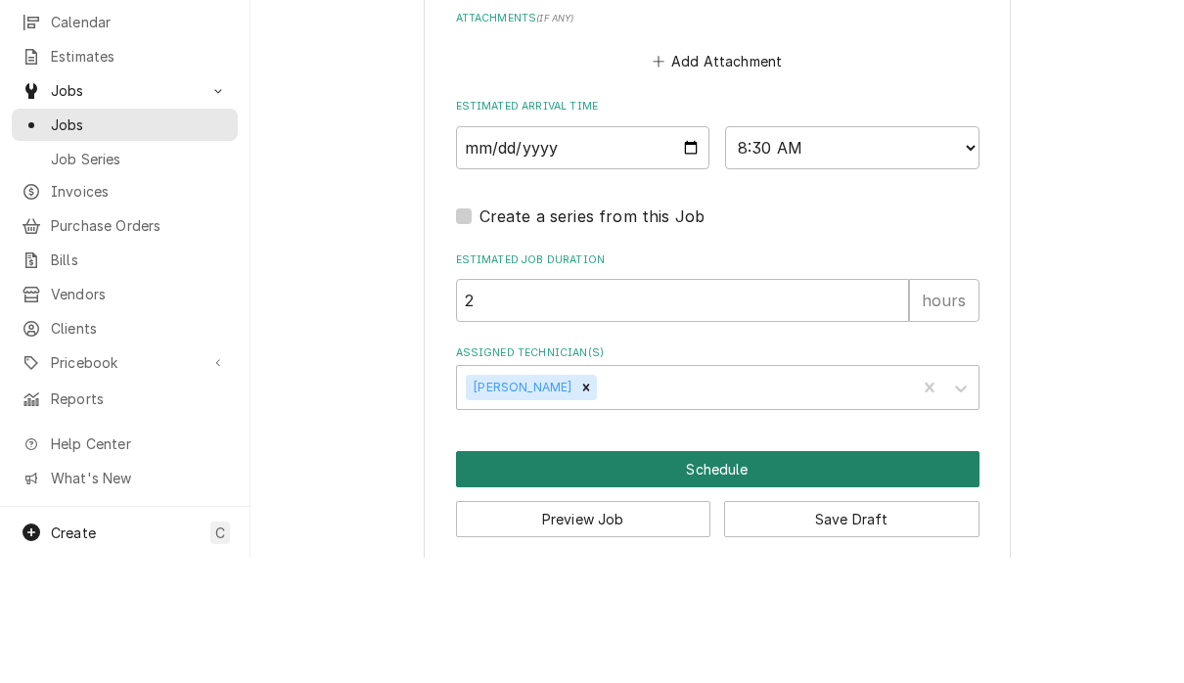
click at [744, 577] on button "Schedule" at bounding box center [718, 595] width 524 height 36
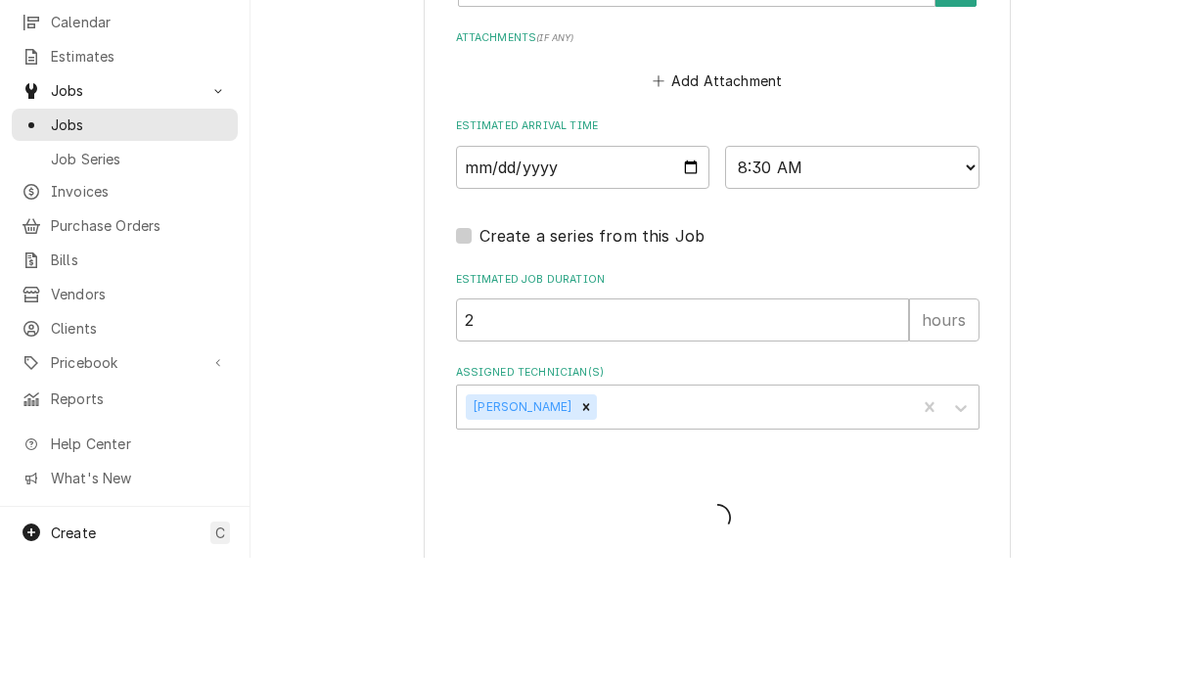
type textarea "x"
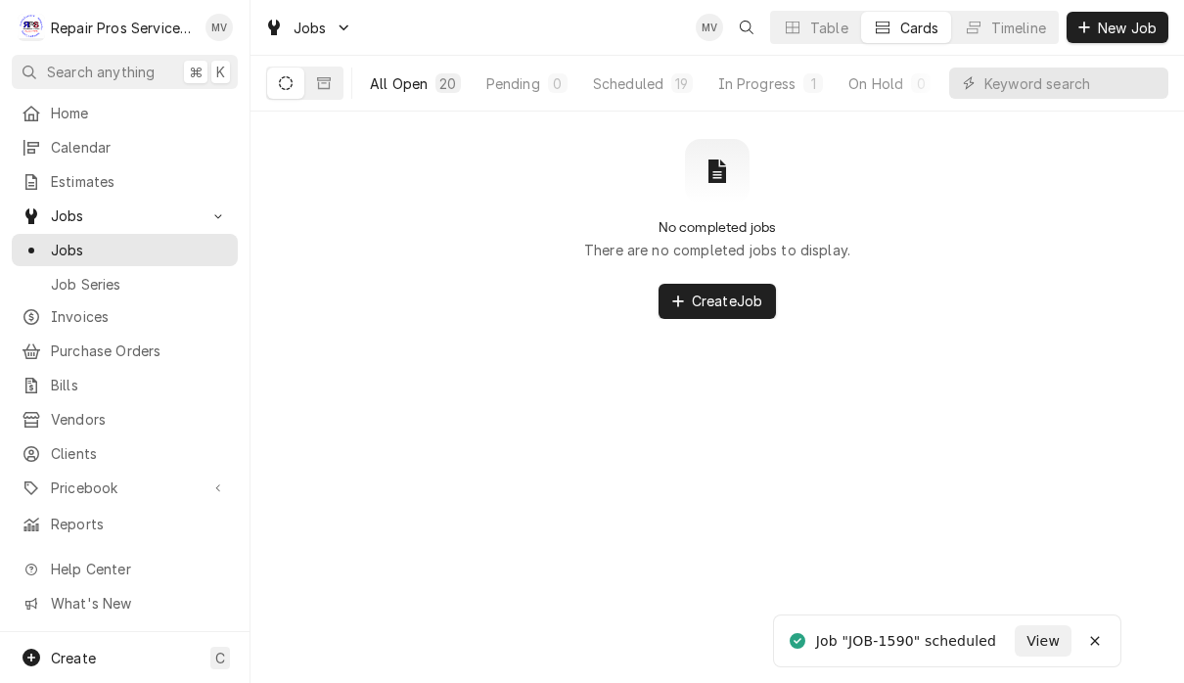
click at [408, 89] on div "All Open" at bounding box center [399, 83] width 58 height 21
